Goal: Task Accomplishment & Management: Manage account settings

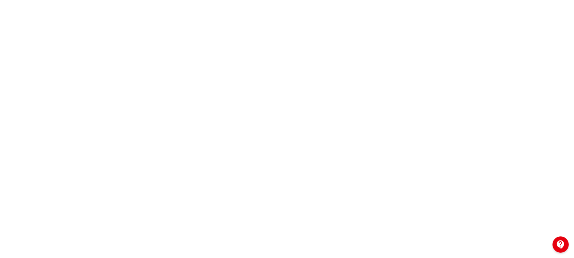
scroll to position [124, 0]
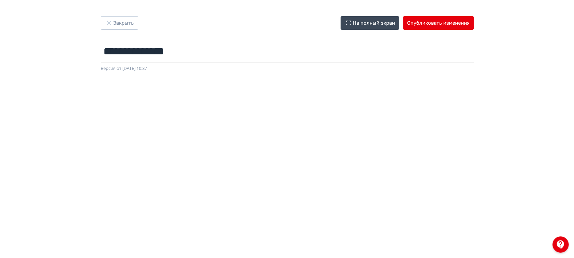
scroll to position [131, 0]
click at [450, 21] on button "Опубликовать изменения" at bounding box center [438, 23] width 71 height 14
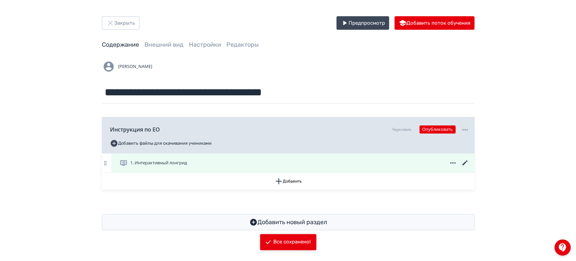
click at [462, 162] on icon at bounding box center [465, 163] width 8 height 8
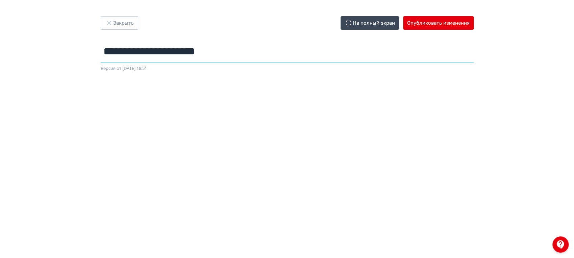
drag, startPoint x: 274, startPoint y: 49, endPoint x: 9, endPoint y: 49, distance: 265.7
click at [9, 49] on div "**********" at bounding box center [287, 128] width 574 height 225
drag, startPoint x: 340, startPoint y: 55, endPoint x: 190, endPoint y: 57, distance: 149.9
click at [190, 57] on input "**********" at bounding box center [287, 52] width 373 height 22
type input "**********"
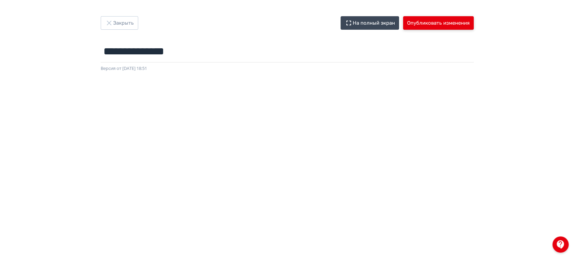
drag, startPoint x: 345, startPoint y: 70, endPoint x: 432, endPoint y: 26, distance: 97.2
click at [346, 70] on div "Версия от [DATE] 18:51" at bounding box center [287, 68] width 373 height 7
click at [429, 20] on button "Опубликовать изменения" at bounding box center [438, 23] width 71 height 14
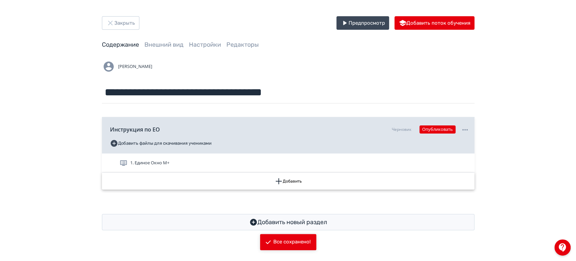
click at [284, 186] on button "Добавить" at bounding box center [288, 180] width 373 height 17
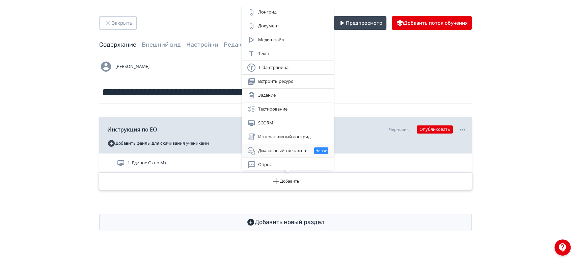
scroll to position [1, 0]
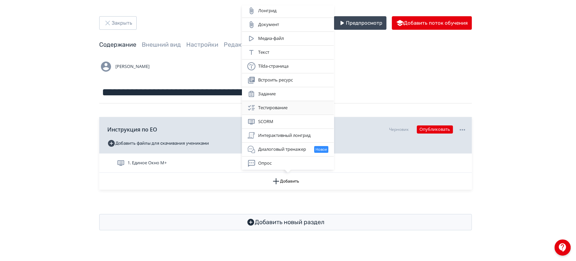
click at [290, 107] on div "Тестирование" at bounding box center [287, 108] width 81 height 8
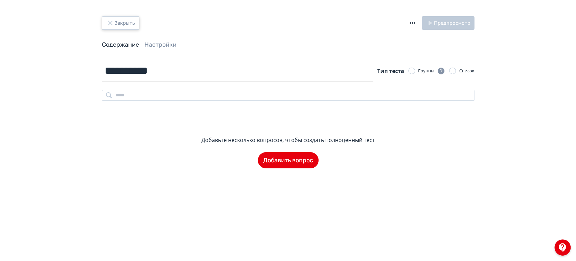
click at [129, 26] on button "Закрыть" at bounding box center [120, 23] width 37 height 14
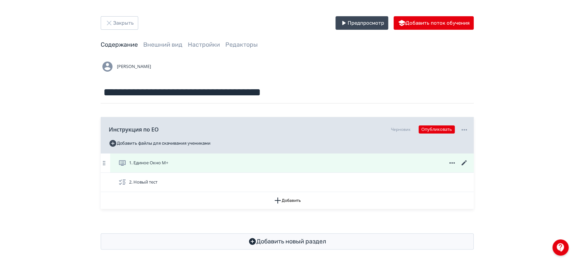
click at [203, 167] on div "1. Единое Окно М+" at bounding box center [291, 162] width 363 height 19
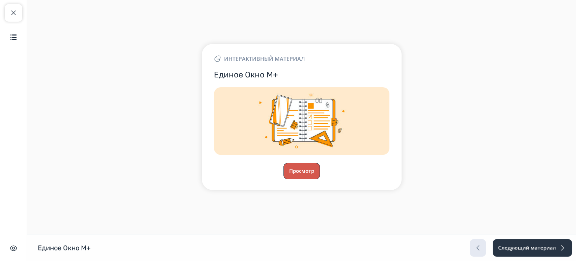
click at [300, 166] on button "Просмотр" at bounding box center [302, 171] width 36 height 16
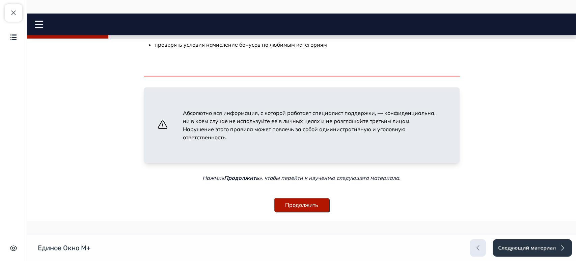
scroll to position [248, 0]
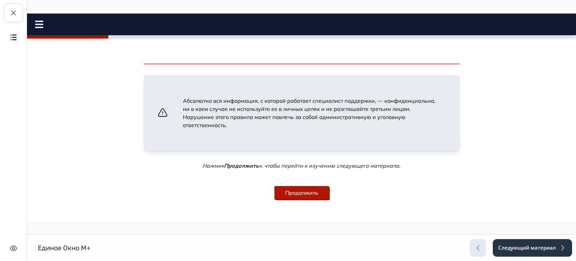
click at [321, 186] on button "Продолжить" at bounding box center [301, 193] width 55 height 14
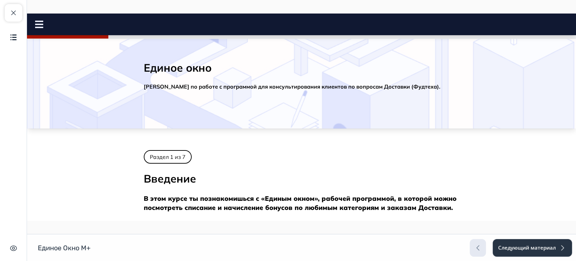
scroll to position [0, 0]
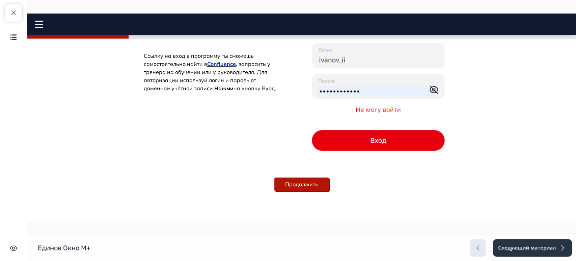
click at [307, 183] on button "Продолжить" at bounding box center [301, 184] width 55 height 14
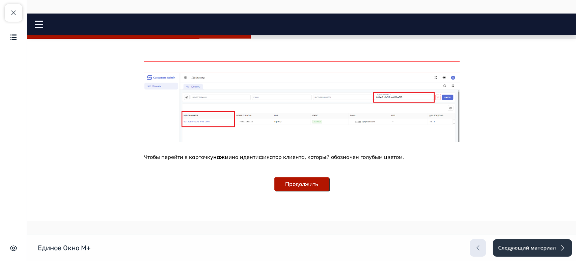
scroll to position [367, 0]
click at [307, 183] on button "Продолжить" at bounding box center [301, 184] width 55 height 14
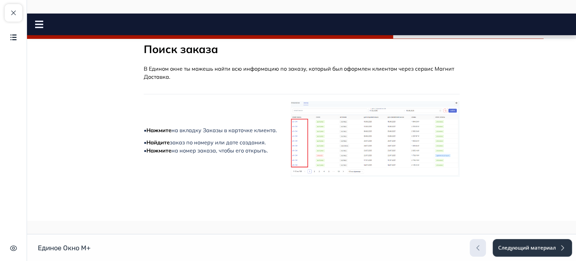
scroll to position [37, 0]
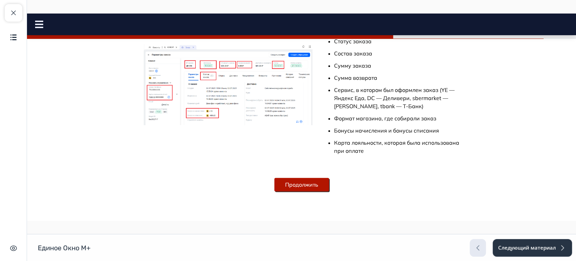
click at [307, 183] on button "Продолжить" at bounding box center [301, 185] width 55 height 14
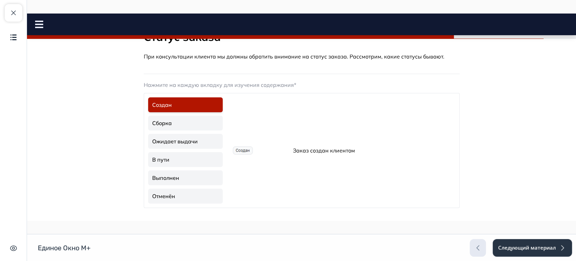
click at [205, 128] on link "Сборка" at bounding box center [185, 122] width 75 height 15
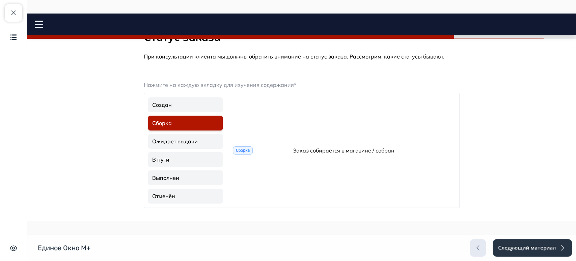
click at [206, 140] on link "Ожидает выдачи" at bounding box center [185, 141] width 75 height 15
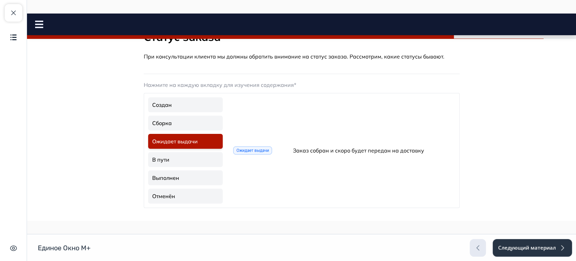
click at [202, 157] on link "В пути" at bounding box center [185, 159] width 75 height 15
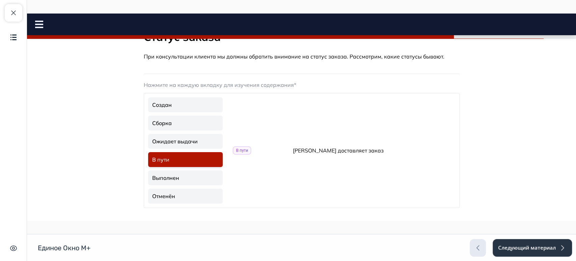
click at [198, 179] on link "Выполнен" at bounding box center [185, 177] width 75 height 15
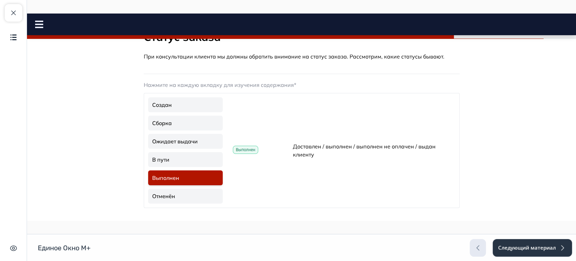
click at [198, 195] on link "Отменён" at bounding box center [185, 195] width 75 height 15
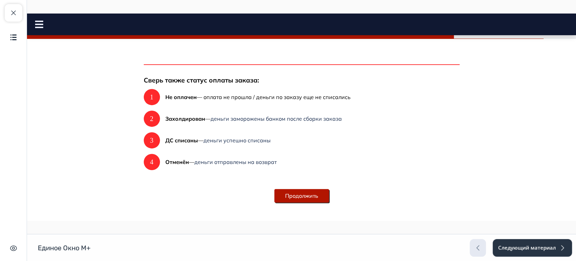
scroll to position [219, 0]
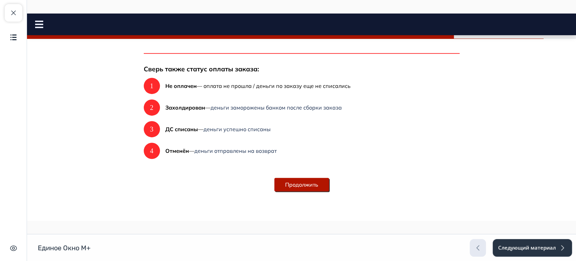
click at [307, 181] on button "Продолжить" at bounding box center [301, 185] width 55 height 14
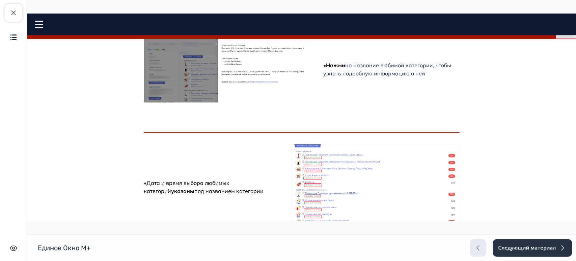
scroll to position [288, 0]
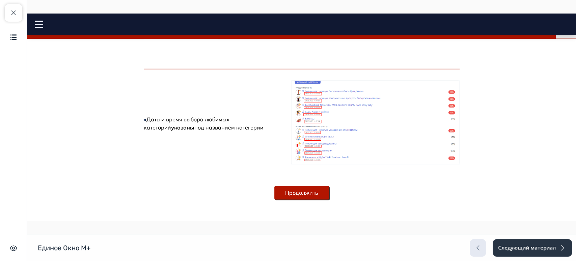
click at [301, 186] on button "Продолжить" at bounding box center [301, 193] width 55 height 14
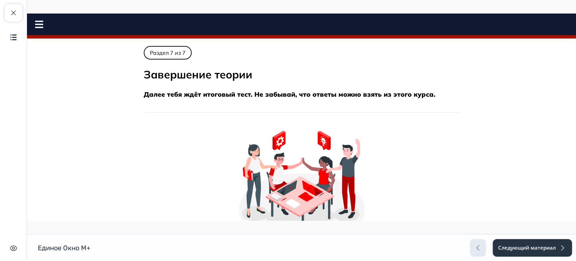
click at [2, 14] on div "Закрыть курс Содержание Скрыть интерфейс" at bounding box center [13, 130] width 27 height 261
click at [5, 12] on button "Закрыть курс" at bounding box center [14, 13] width 18 height 18
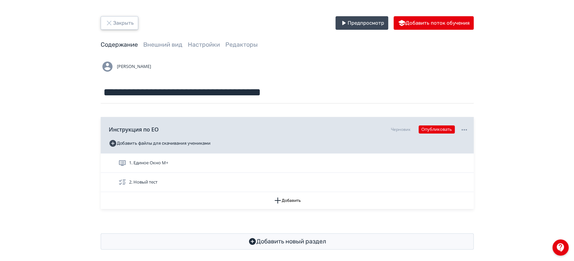
click at [119, 26] on button "Закрыть" at bounding box center [119, 23] width 37 height 14
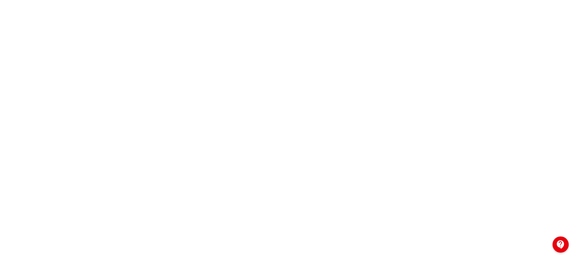
scroll to position [131, 0]
